Goal: Task Accomplishment & Management: Manage account settings

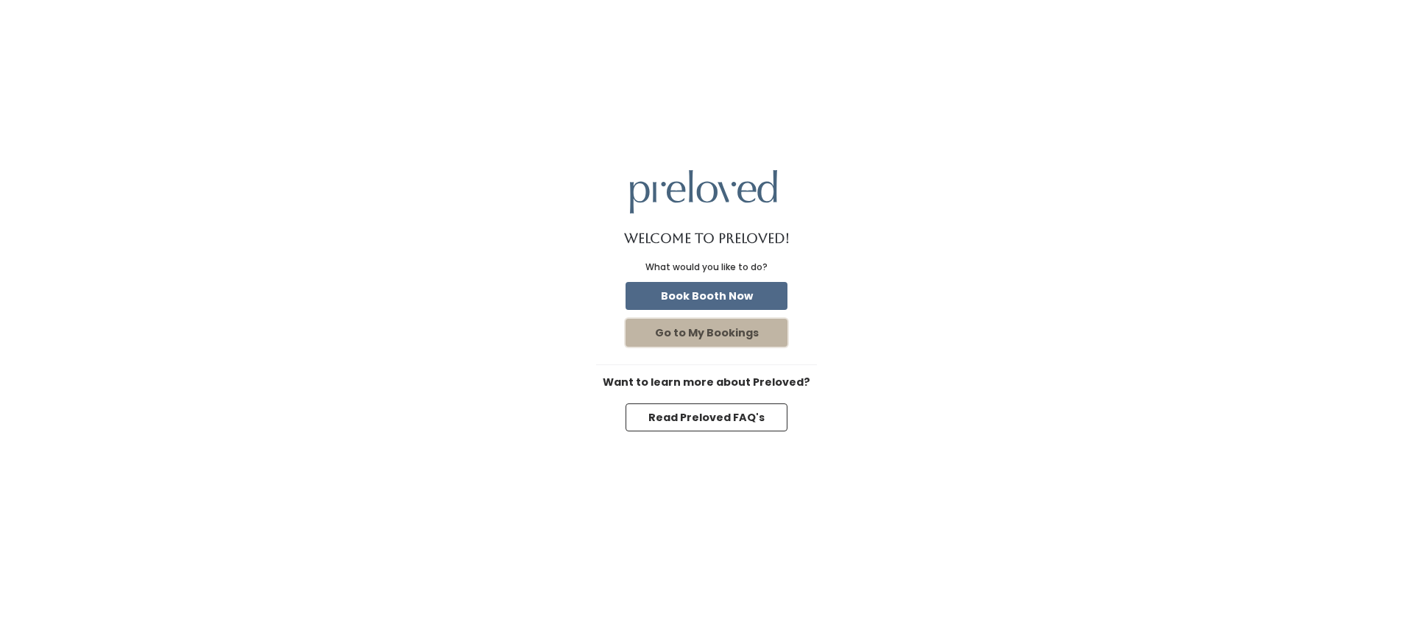
click at [781, 340] on button "Go to My Bookings" at bounding box center [707, 333] width 162 height 28
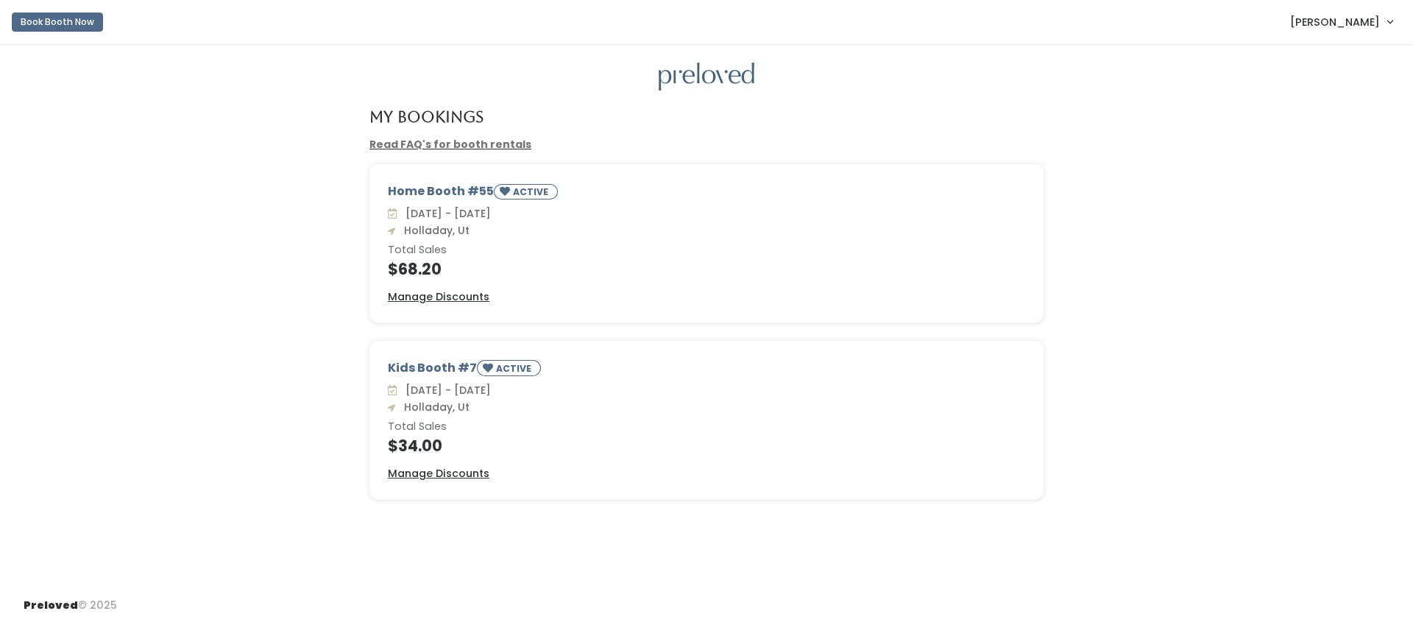
drag, startPoint x: 432, startPoint y: 238, endPoint x: 443, endPoint y: 191, distance: 47.7
click at [432, 237] on div "Sat. Sep 27 - Fri. Oct 3 Holladay, Ut Total Sales $68.20" at bounding box center [707, 241] width 638 height 71
click at [444, 187] on div "Home Booth #55 ACTIVE" at bounding box center [707, 194] width 638 height 23
click at [529, 188] on small "ACTIVE" at bounding box center [532, 192] width 38 height 13
click at [473, 294] on u "Manage Discounts" at bounding box center [439, 296] width 102 height 15
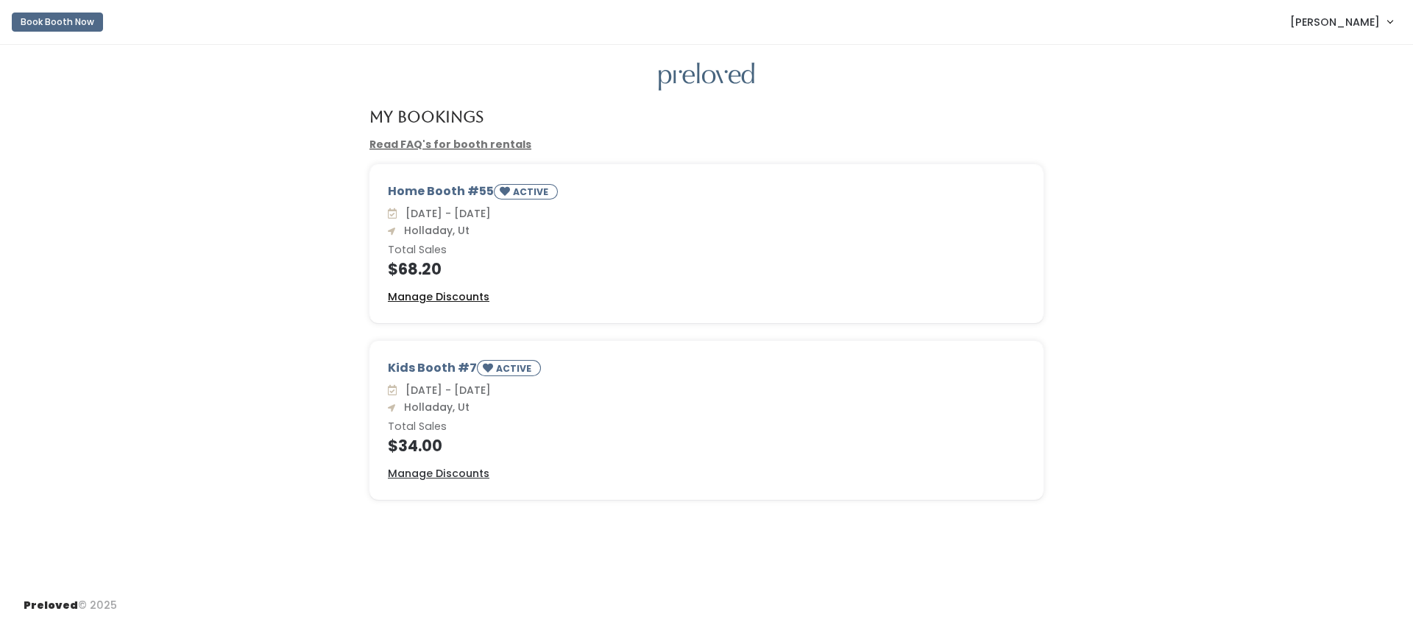
click at [475, 295] on u "Manage Discounts" at bounding box center [439, 296] width 102 height 15
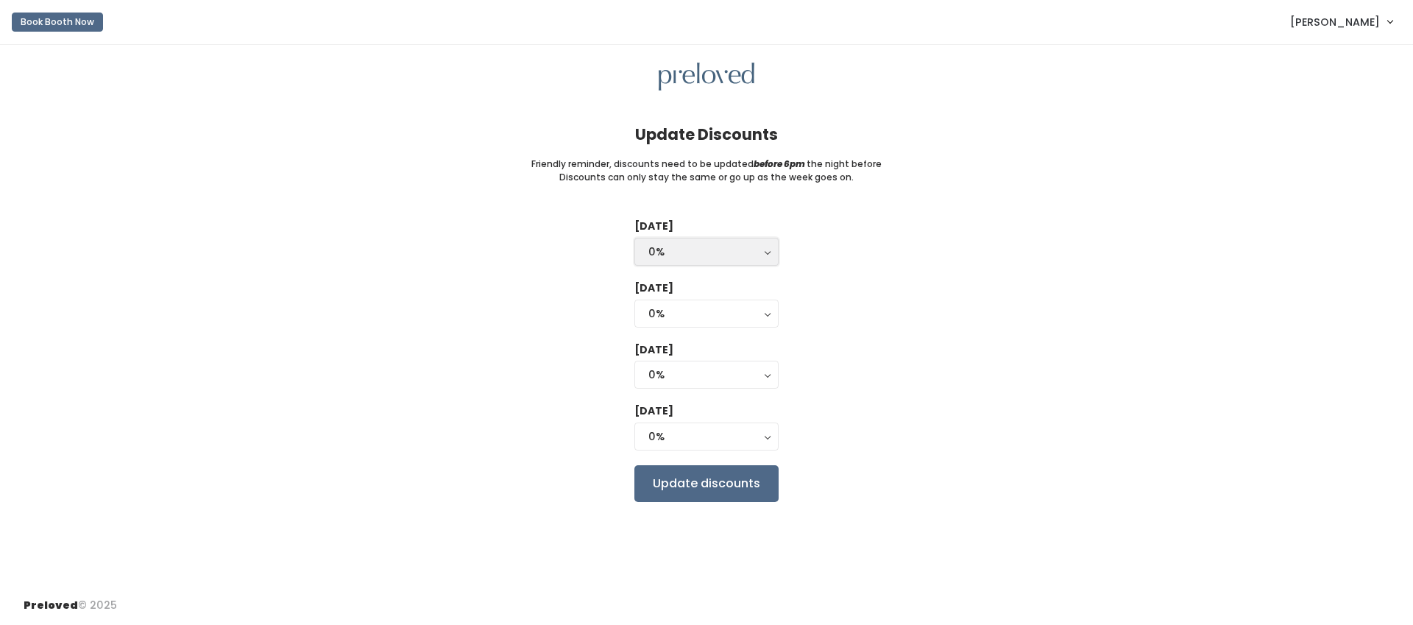
click at [732, 255] on div "0%" at bounding box center [707, 252] width 116 height 16
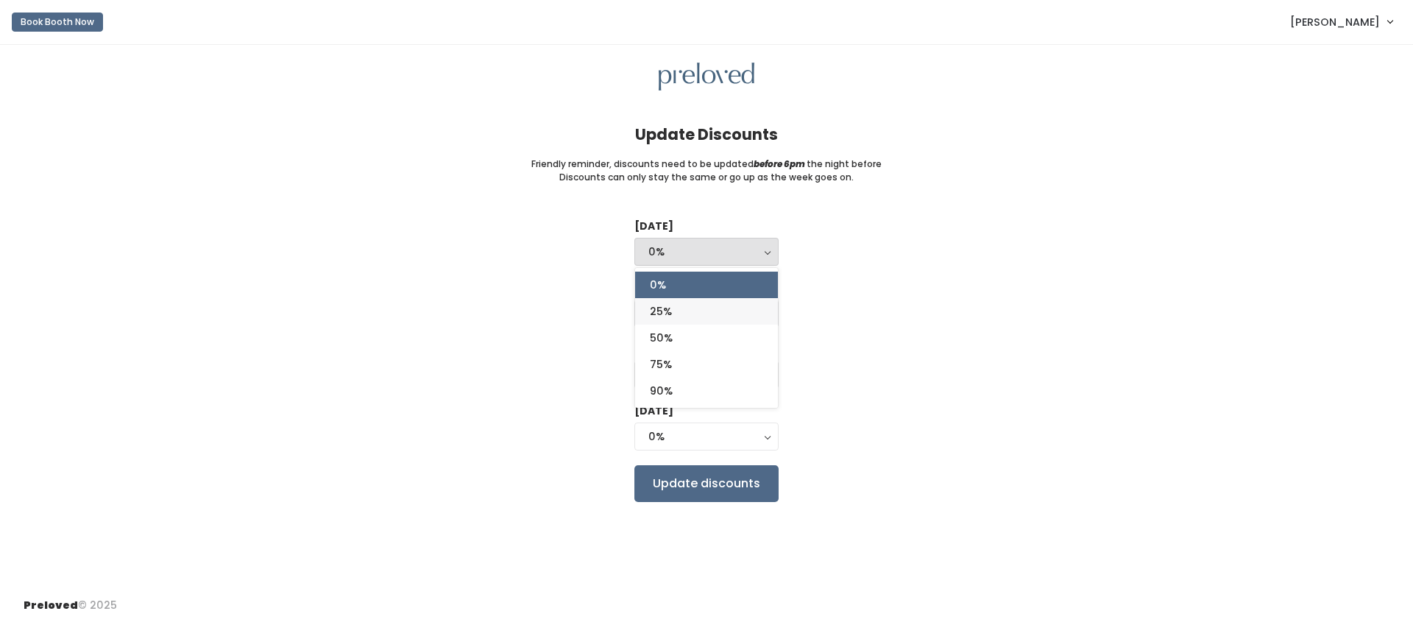
click at [732, 313] on link "25%" at bounding box center [706, 311] width 143 height 27
select select "25%"
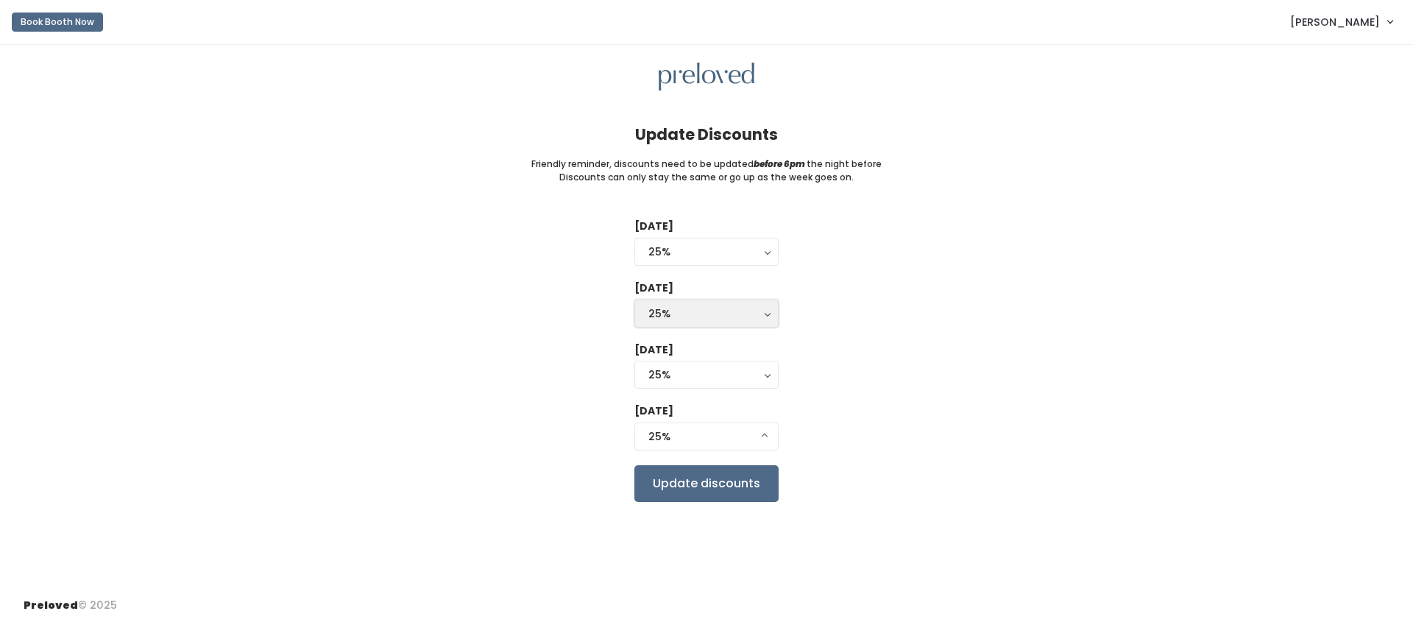
click at [733, 317] on div "25%" at bounding box center [707, 314] width 116 height 16
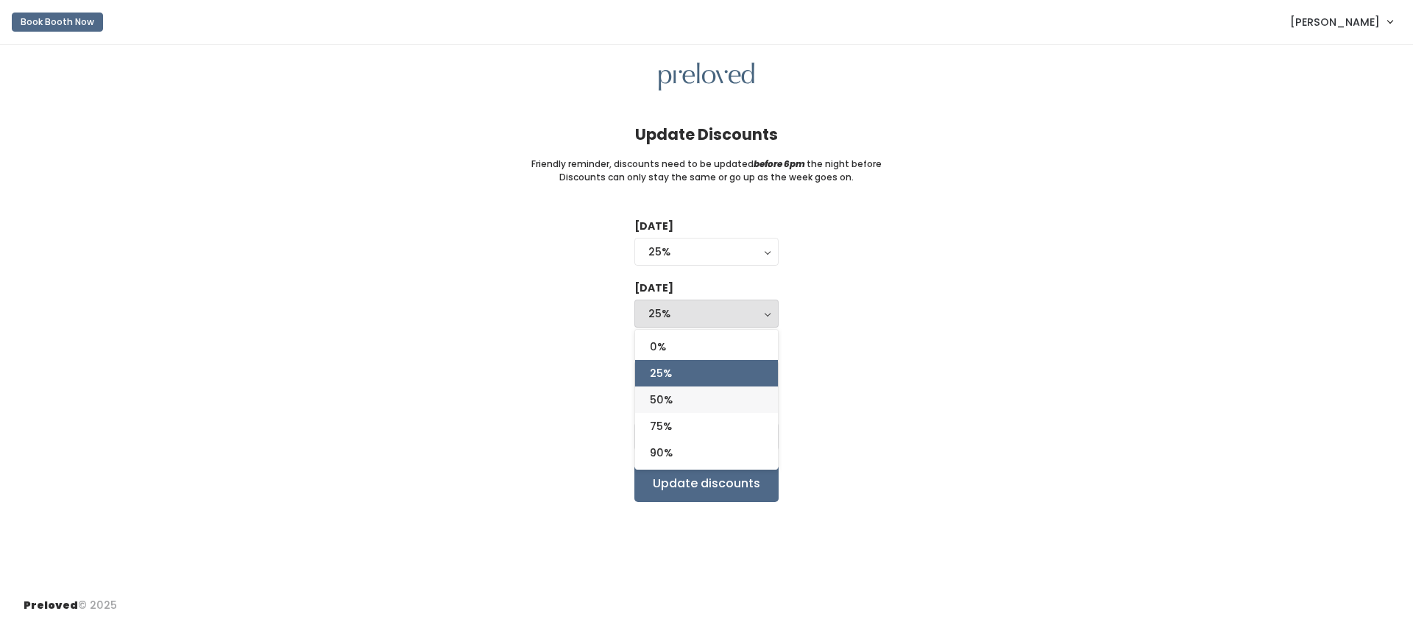
click at [739, 403] on link "50%" at bounding box center [706, 399] width 143 height 27
select select "50%"
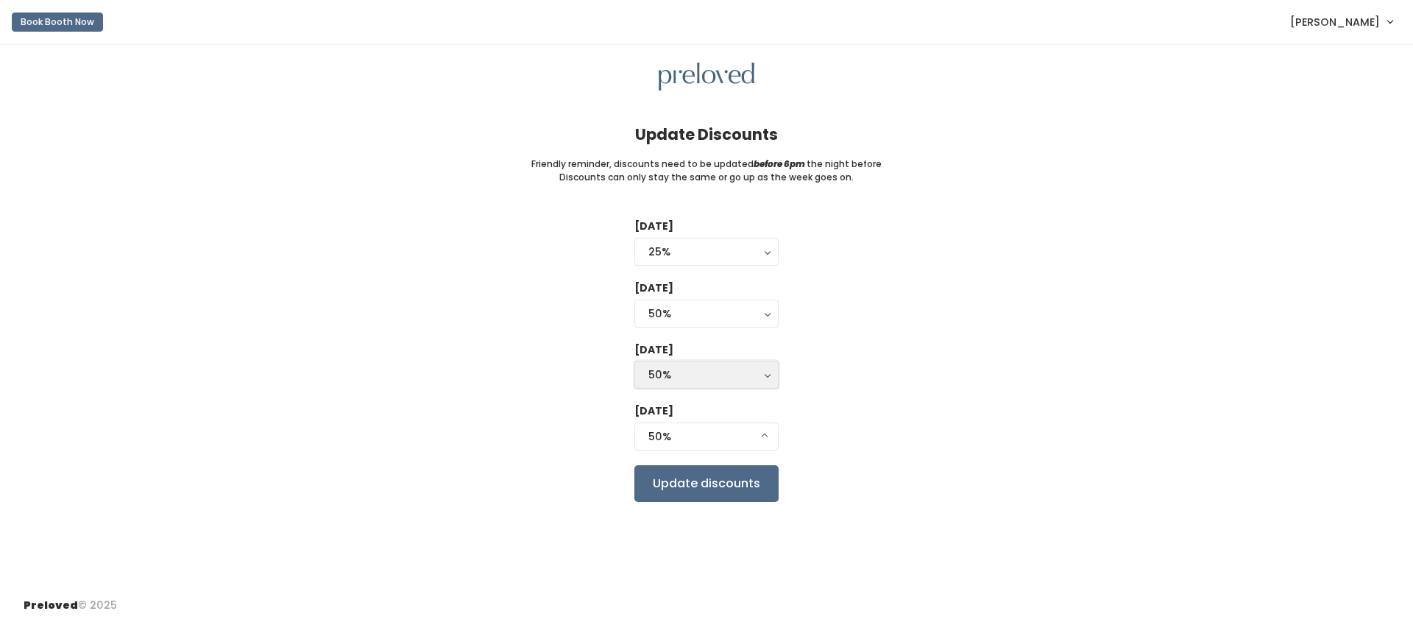
click at [761, 386] on button "50%" at bounding box center [707, 375] width 144 height 28
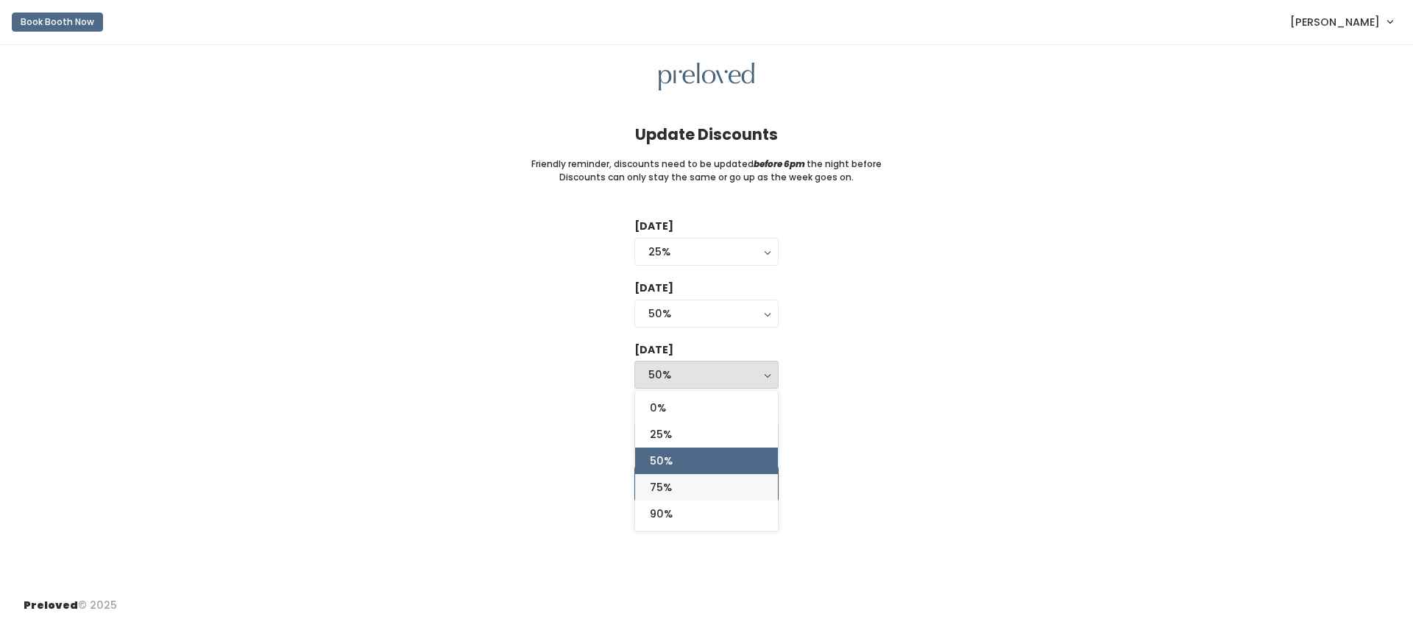
click at [750, 480] on link "75%" at bounding box center [706, 487] width 143 height 27
select select "75%"
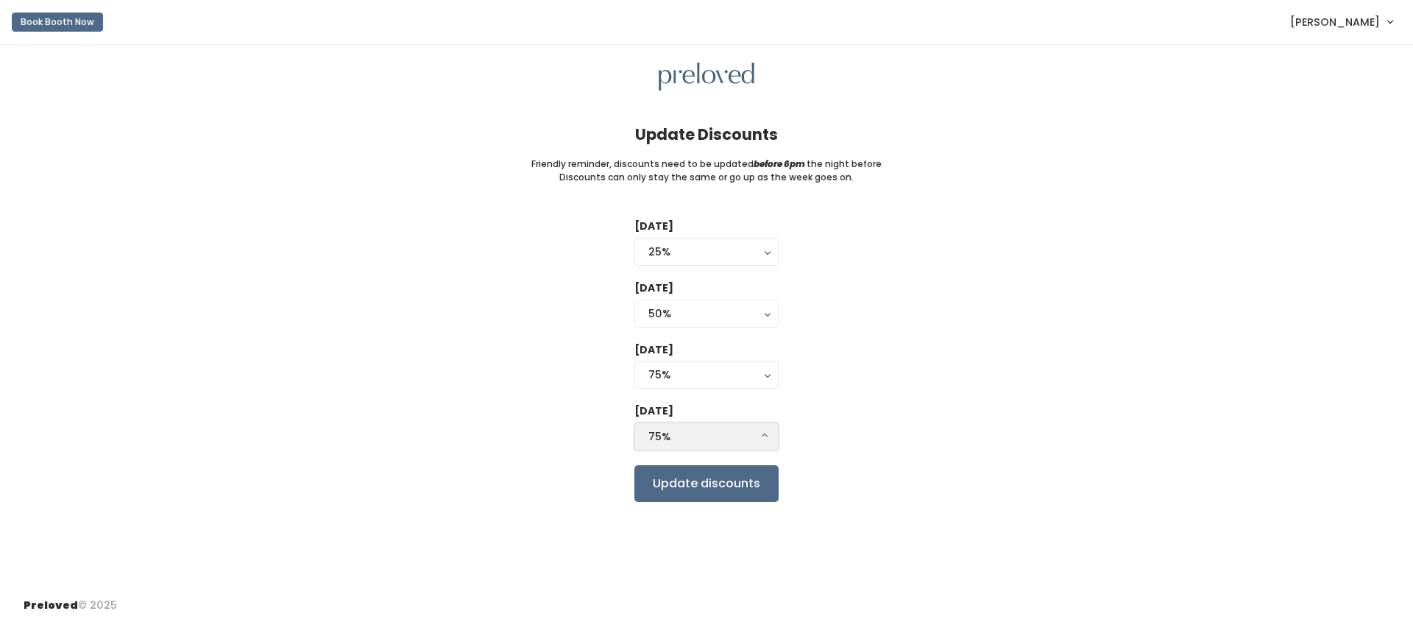
click at [738, 437] on div "75%" at bounding box center [707, 436] width 116 height 16
click at [724, 408] on link "90%" at bounding box center [706, 403] width 143 height 27
select select "90%"
click at [876, 467] on div "Tuesday 0% 25% 50% 75% 90% 25% 0% 25% 50% 75% 90% Wednesday 0% 25% 50% 75% 90% …" at bounding box center [707, 360] width 1366 height 283
click at [739, 490] on input "Update discounts" at bounding box center [707, 483] width 144 height 37
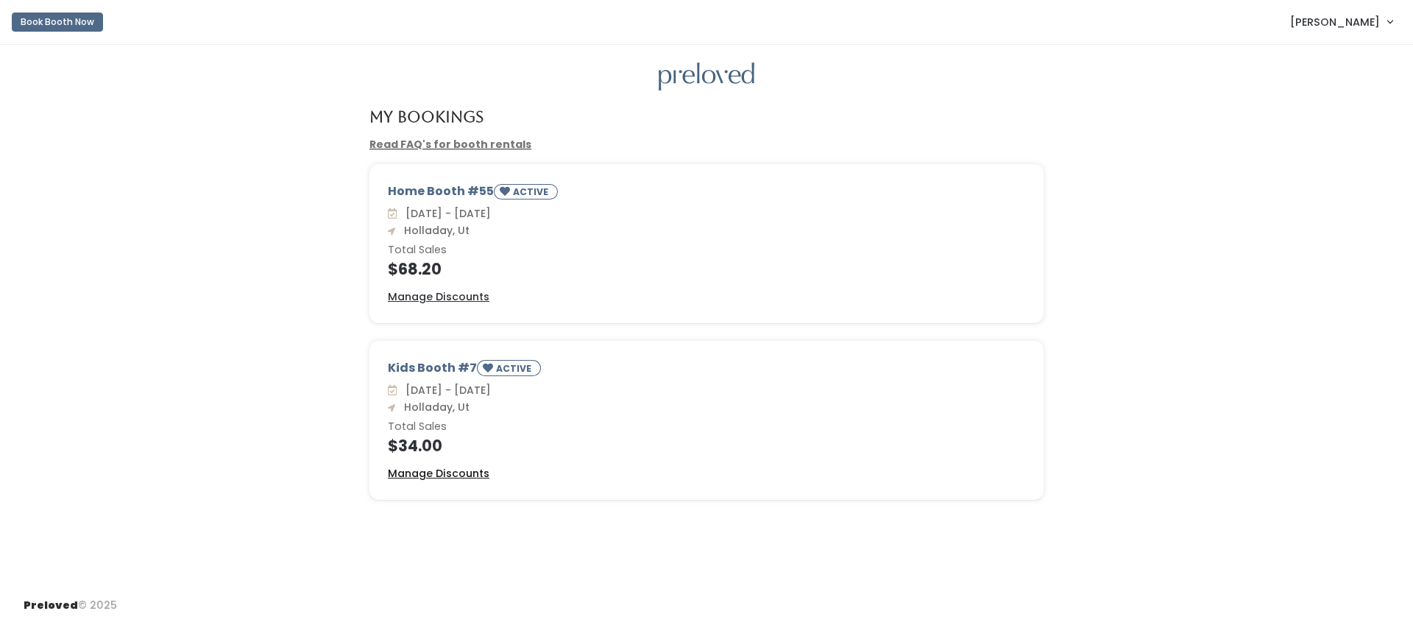
click at [453, 475] on u "Manage Discounts" at bounding box center [439, 473] width 102 height 15
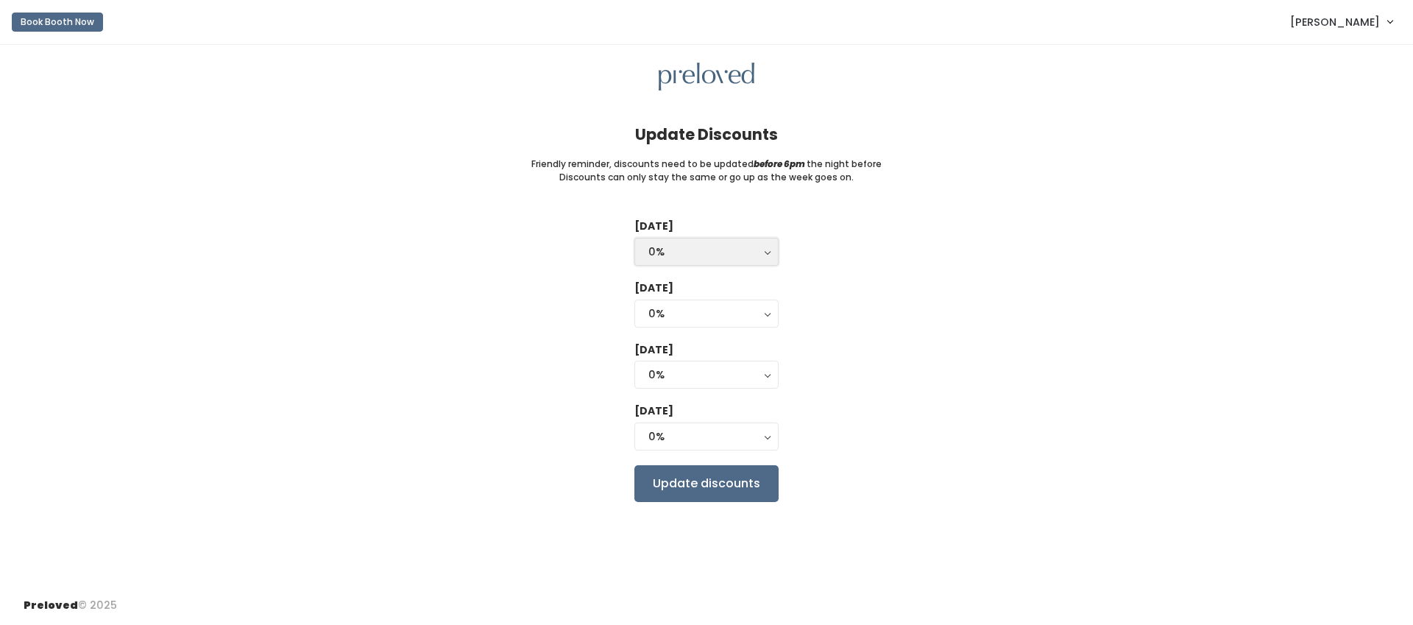
click at [720, 247] on div "0%" at bounding box center [707, 252] width 116 height 16
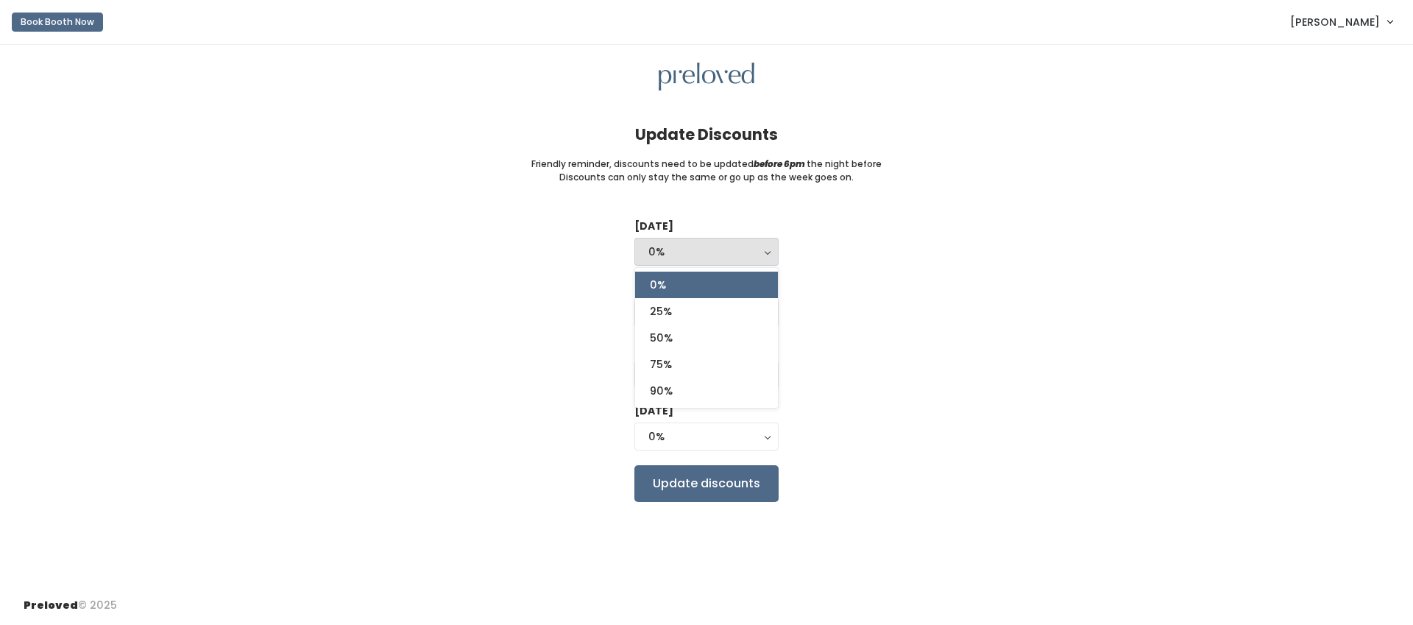
drag, startPoint x: 930, startPoint y: 310, endPoint x: 921, endPoint y: 317, distance: 11.6
click at [930, 310] on div "[DATE] 0% 25% 50% 75% 90% 0% 0% 25% 50% 75% 90% [DATE] 0% 25% 50% 75% 90% 0% [D…" at bounding box center [707, 360] width 1366 height 283
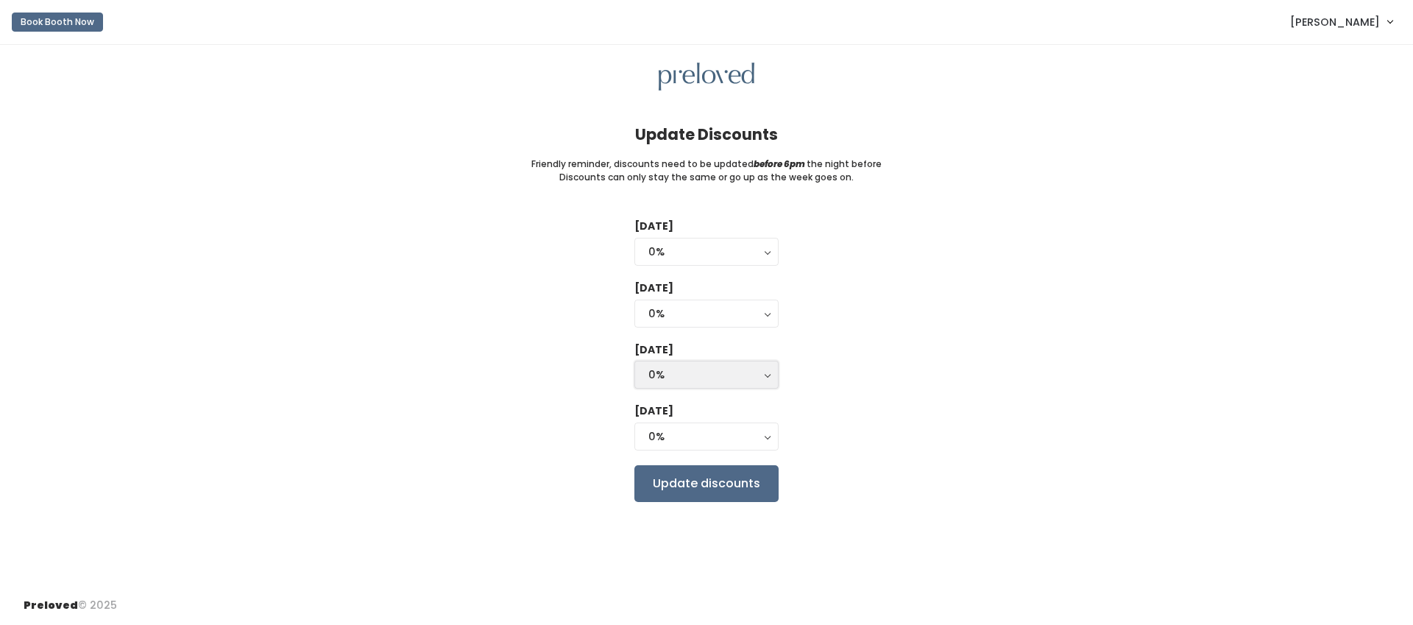
click at [752, 375] on div "0%" at bounding box center [707, 375] width 116 height 16
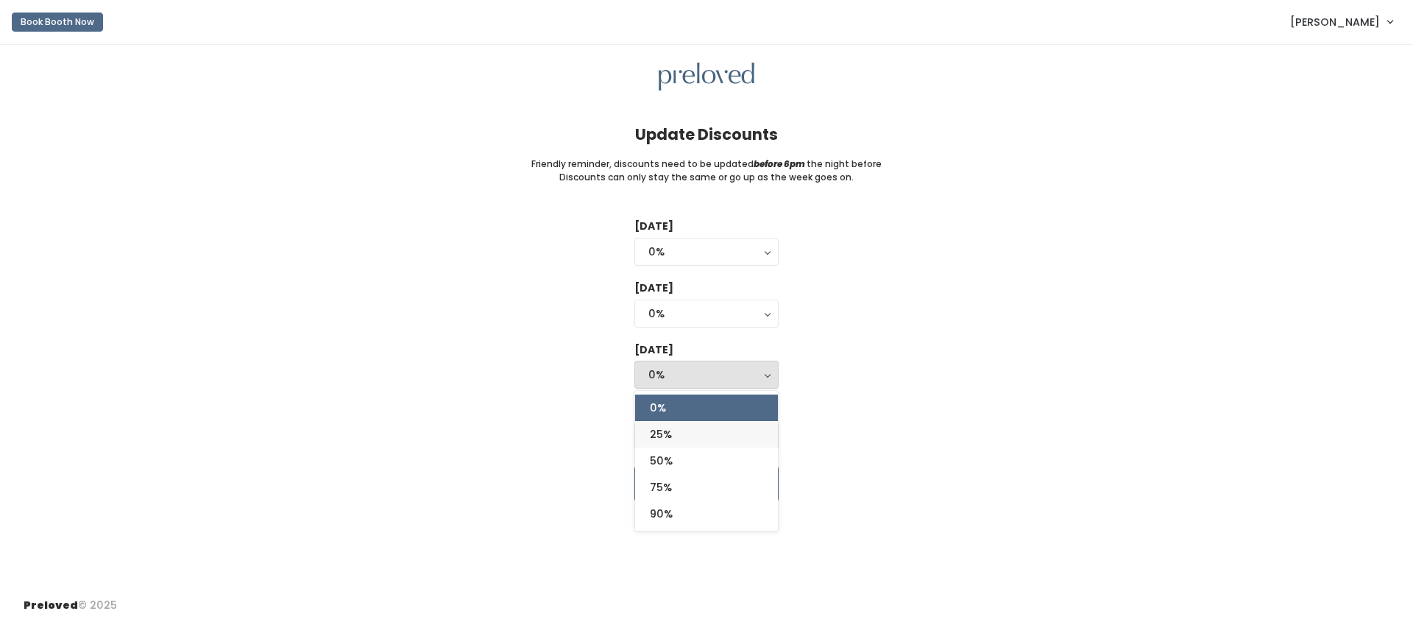
click at [730, 430] on link "25%" at bounding box center [706, 434] width 143 height 27
select select "25%"
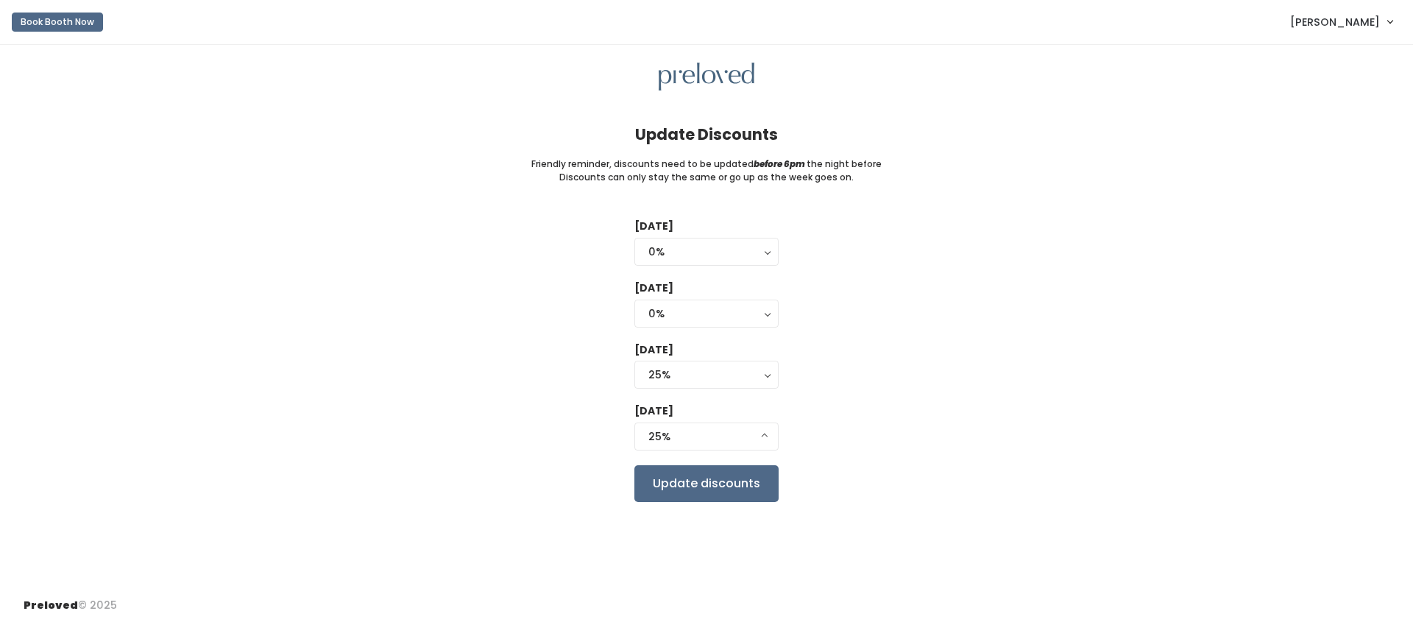
click at [850, 409] on div "[DATE] 0% 25% 50% 75% 90% 0% 0% 25% 50% 75% 90% [DATE] 0% 25% 50% 75% 90% 0% [D…" at bounding box center [707, 360] width 1366 height 283
click at [774, 438] on button "25%" at bounding box center [707, 437] width 144 height 28
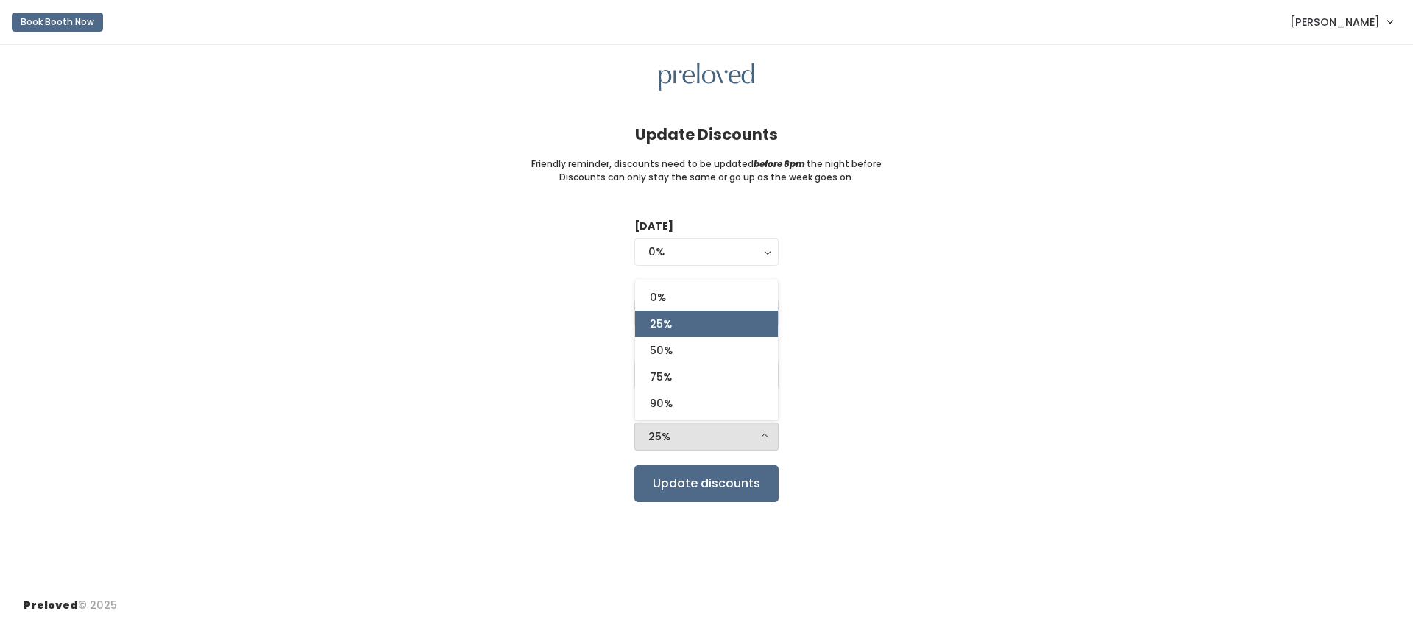
click at [888, 428] on div "[DATE] 0% 25% 50% 75% 90% 0% 0% 25% 50% 75% 90% [DATE] 0% 25% 50% 75% 90% 0% [D…" at bounding box center [707, 360] width 1366 height 283
click at [762, 434] on button "25%" at bounding box center [707, 437] width 144 height 28
click at [909, 389] on div "[DATE] 0% 25% 50% 75% 90% 0% 0% 25% 50% 75% 90% [DATE] 0% 25% 50% 75% 90% 0% [D…" at bounding box center [707, 360] width 1366 height 283
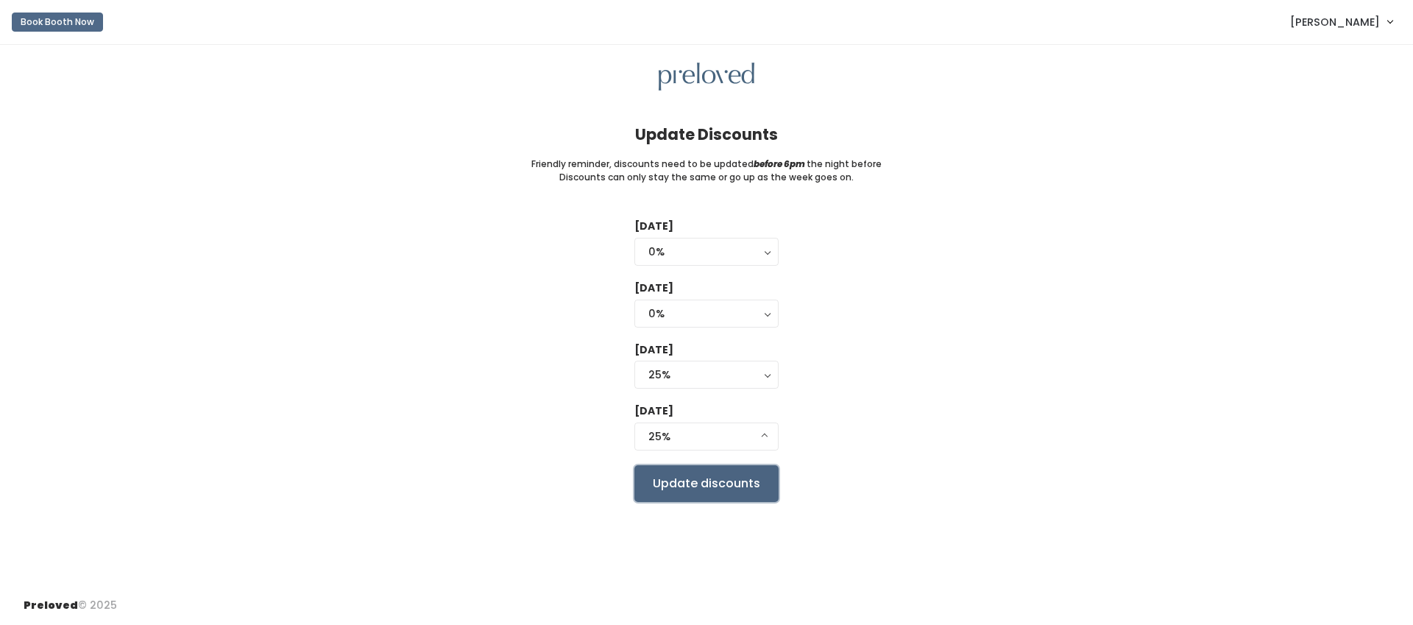
click at [730, 488] on input "Update discounts" at bounding box center [707, 483] width 144 height 37
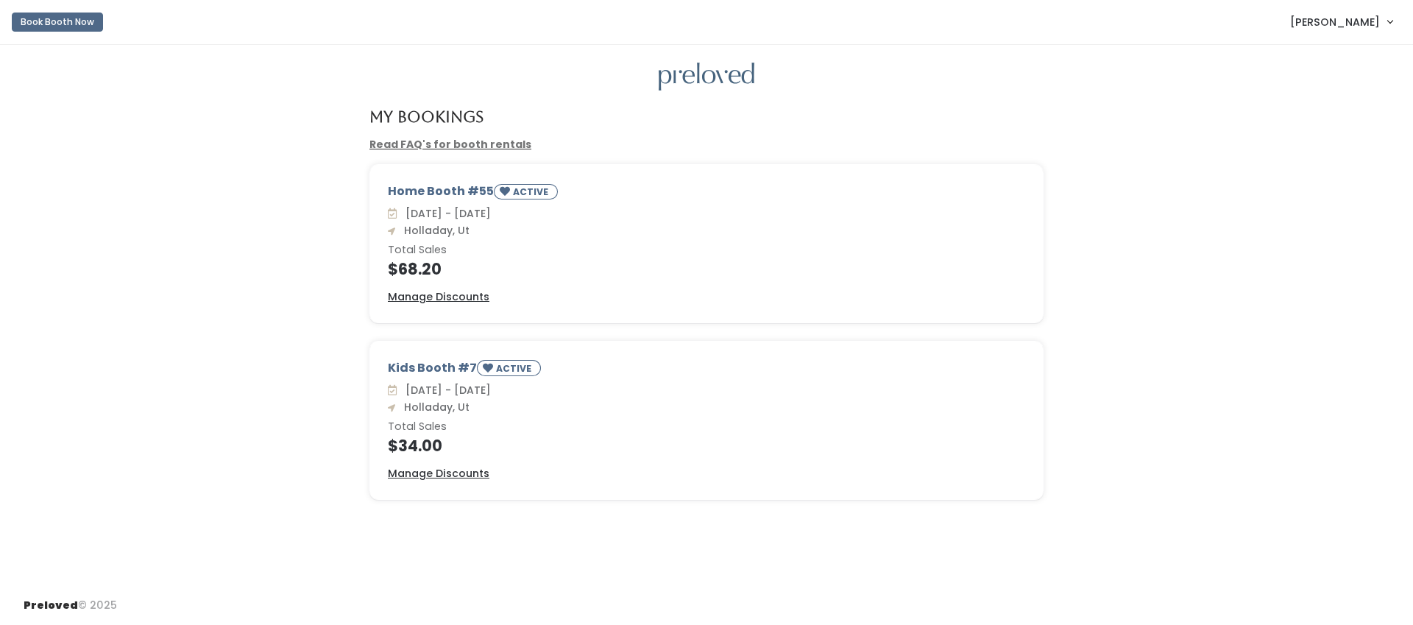
click at [417, 450] on h4 "$34.00" at bounding box center [707, 445] width 638 height 17
click at [1260, 323] on div "Home Booth #55 ACTIVE Sat. Sep 27 - Fri. Oct 3 Holladay, Ut Total Sales $68.20 …" at bounding box center [707, 252] width 1384 height 177
click at [505, 144] on link "Read FAQ's for booth rentals" at bounding box center [451, 144] width 162 height 15
